Goal: Transaction & Acquisition: Purchase product/service

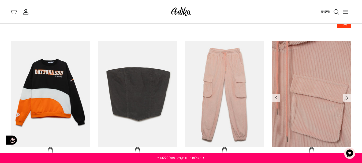
scroll to position [295, 0]
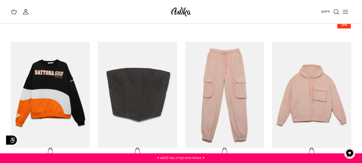
click at [346, 11] on icon "Toggle menu" at bounding box center [346, 12] width 6 height 6
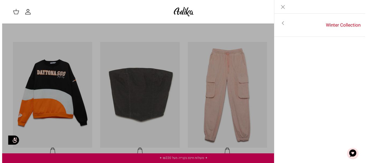
scroll to position [296, 0]
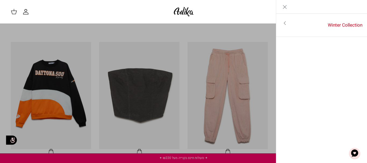
click at [284, 21] on icon "Toggle menu" at bounding box center [284, 23] width 6 height 6
click at [337, 21] on link "לכל הפריטים" at bounding box center [322, 23] width 86 height 13
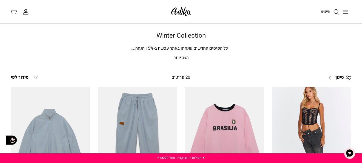
click at [350, 76] on line at bounding box center [349, 76] width 5 height 0
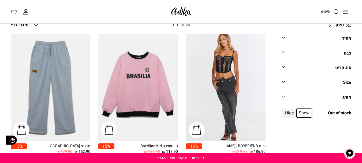
scroll to position [54, 0]
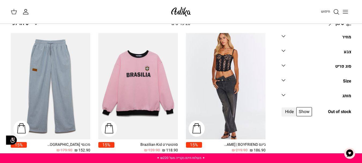
click at [342, 65] on div "סוג פריט" at bounding box center [344, 66] width 16 height 7
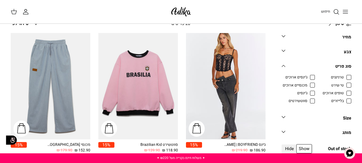
click at [344, 86] on span "טי שירט" at bounding box center [338, 85] width 13 height 5
click at [345, 83] on input "טי שירט" at bounding box center [344, 82] width 1 height 1
checkbox input "true"
radio input "true"
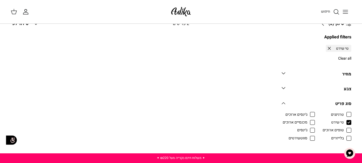
scroll to position [47, 0]
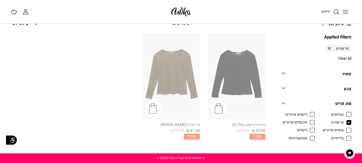
scroll to position [47, 0]
